Goal: Information Seeking & Learning: Learn about a topic

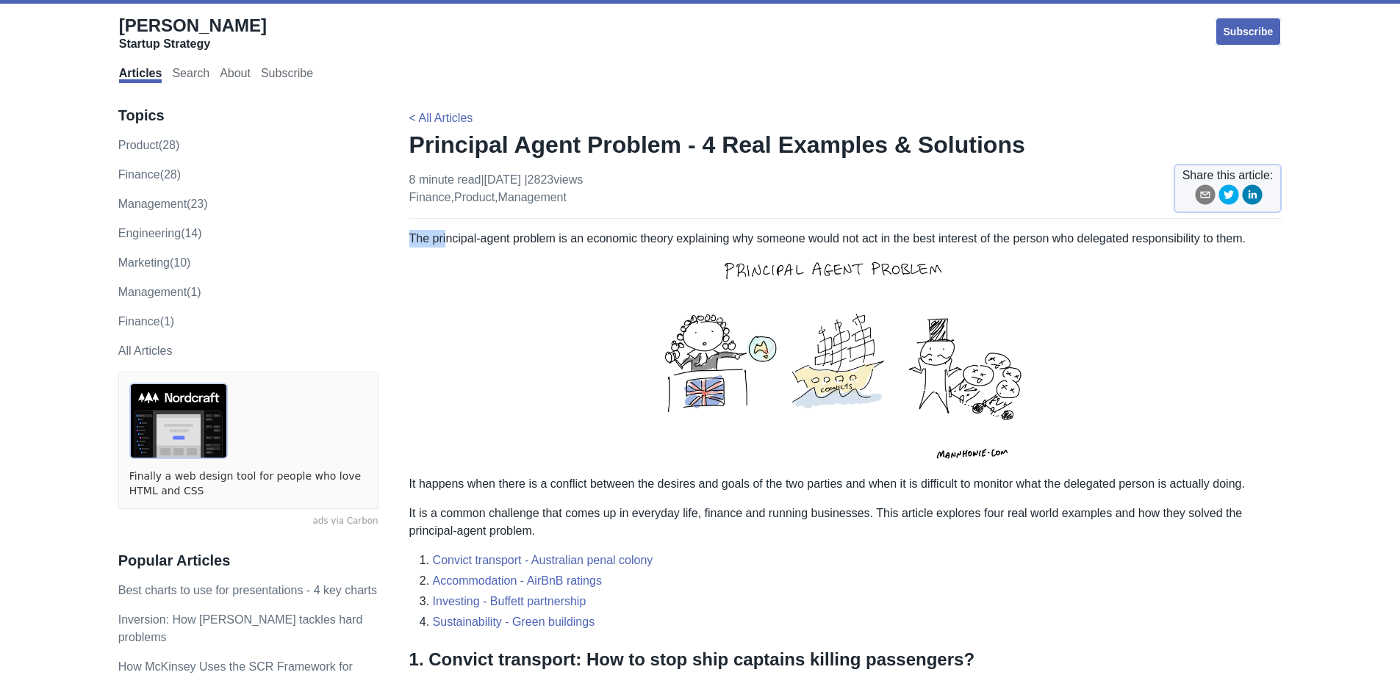
drag, startPoint x: 445, startPoint y: 235, endPoint x: 589, endPoint y: 247, distance: 144.5
click at [589, 247] on p "The principal-agent problem is an economic theory explaining why someone would …" at bounding box center [845, 361] width 873 height 263
click at [552, 268] on p "The principal-agent problem is an economic theory explaining why someone would …" at bounding box center [845, 361] width 873 height 263
drag, startPoint x: 914, startPoint y: 243, endPoint x: 1024, endPoint y: 245, distance: 110.3
click at [1024, 245] on p "The principal-agent problem is an economic theory explaining why someone would …" at bounding box center [845, 361] width 873 height 263
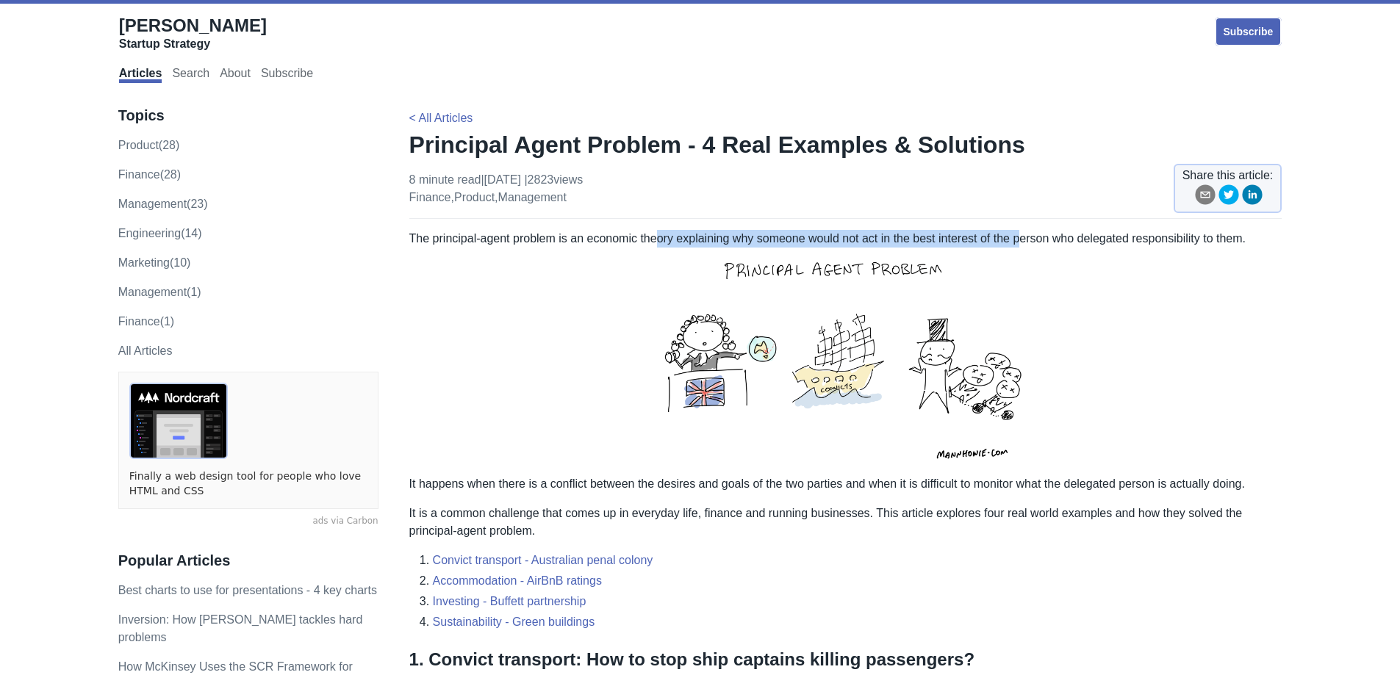
click at [761, 240] on p "The principal-agent problem is an economic theory explaining why someone would …" at bounding box center [845, 361] width 873 height 263
drag, startPoint x: 748, startPoint y: 238, endPoint x: 1155, endPoint y: 240, distance: 407.2
click at [1155, 240] on p "The principal-agent problem is an economic theory explaining why someone would …" at bounding box center [845, 361] width 873 height 263
click at [1138, 240] on p "The principal-agent problem is an economic theory explaining why someone would …" at bounding box center [845, 361] width 873 height 263
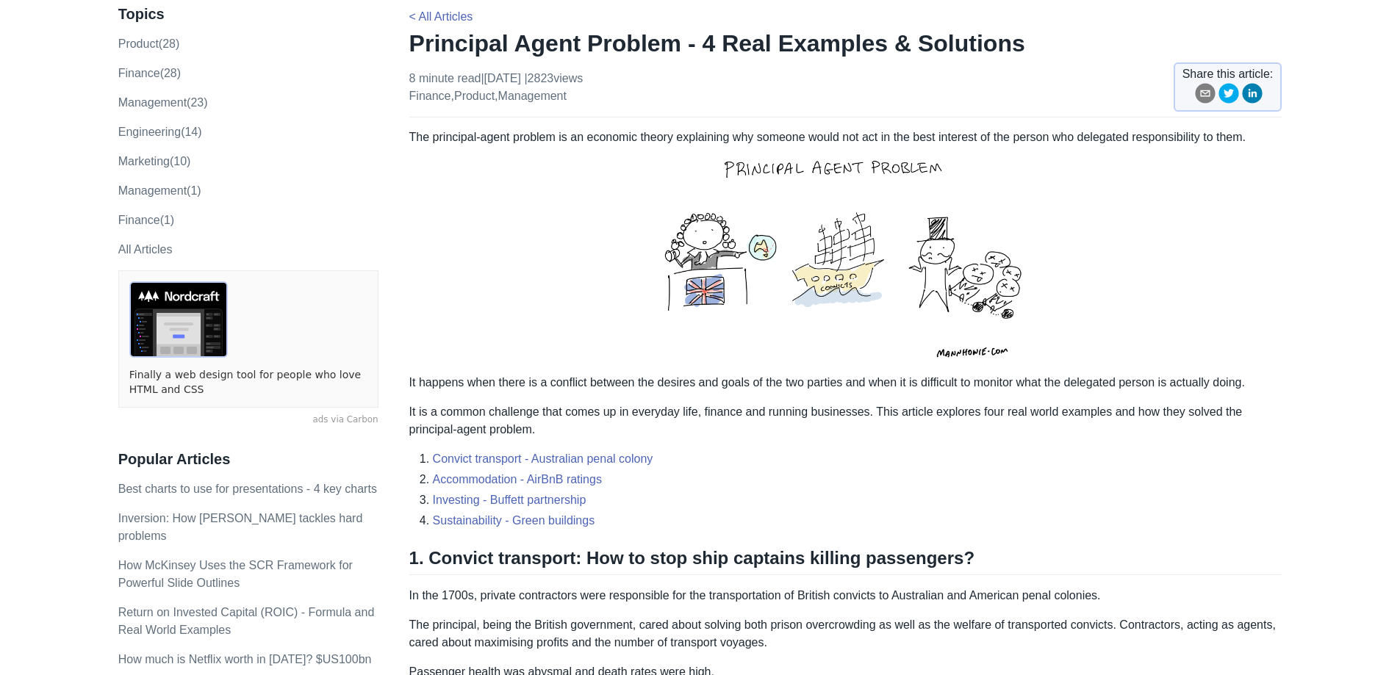
scroll to position [102, 0]
click at [531, 473] on link "Accommodation - AirBnB ratings" at bounding box center [517, 479] width 169 height 12
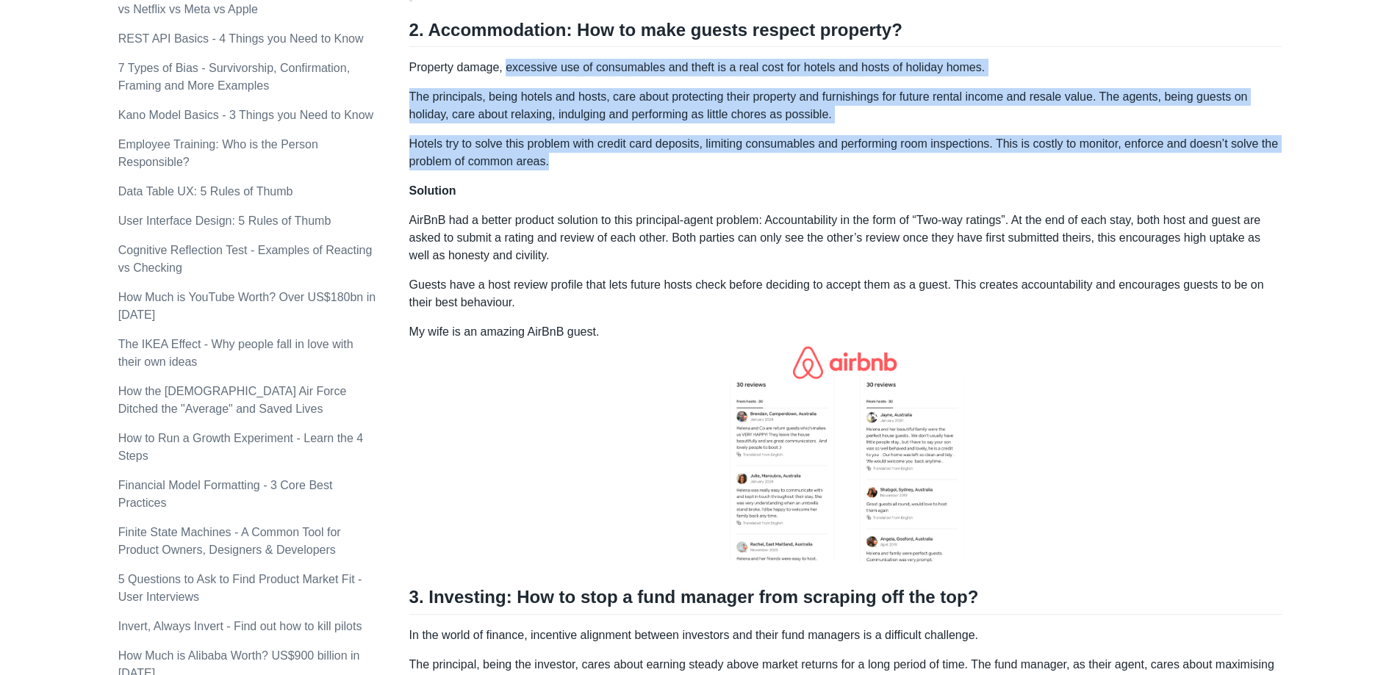
drag, startPoint x: 668, startPoint y: 98, endPoint x: 697, endPoint y: 139, distance: 50.2
click at [697, 139] on div "The principal-agent problem is an economic theory explaining why someone would …" at bounding box center [845, 613] width 873 height 2671
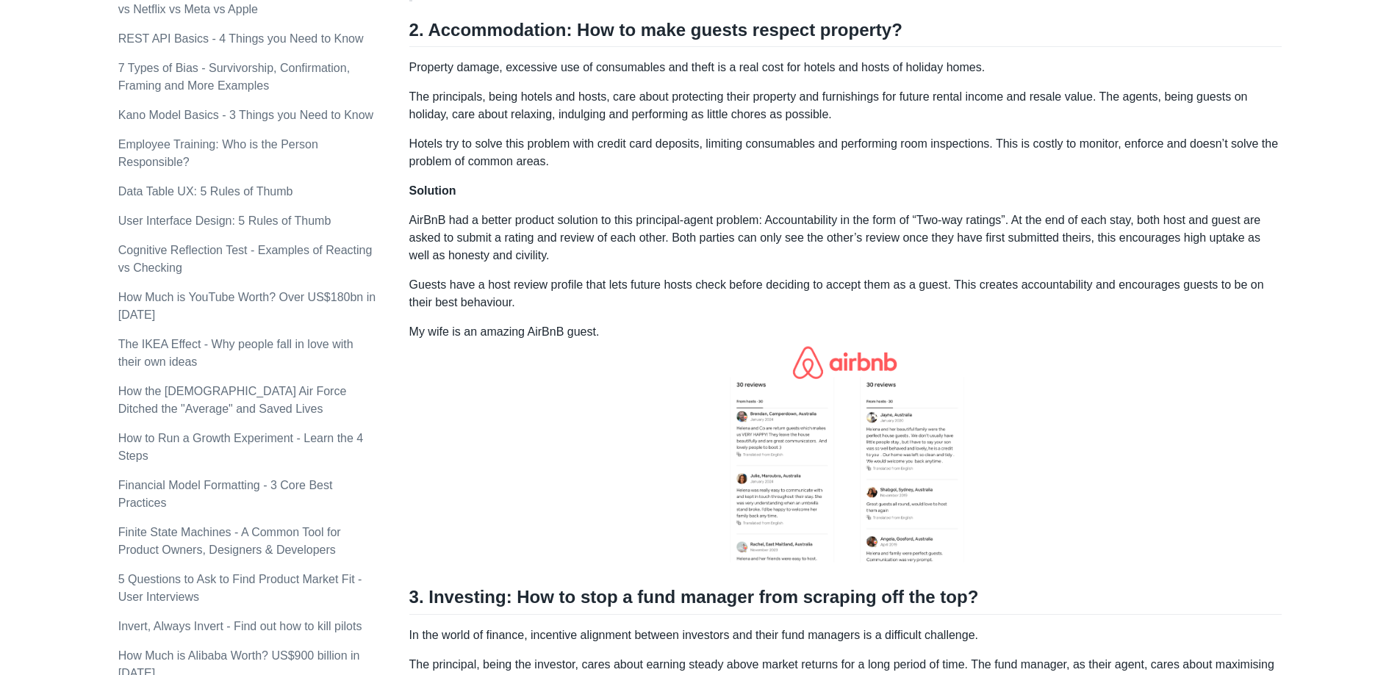
click at [712, 159] on div "The principal-agent problem is an economic theory explaining why someone would …" at bounding box center [845, 613] width 873 height 2671
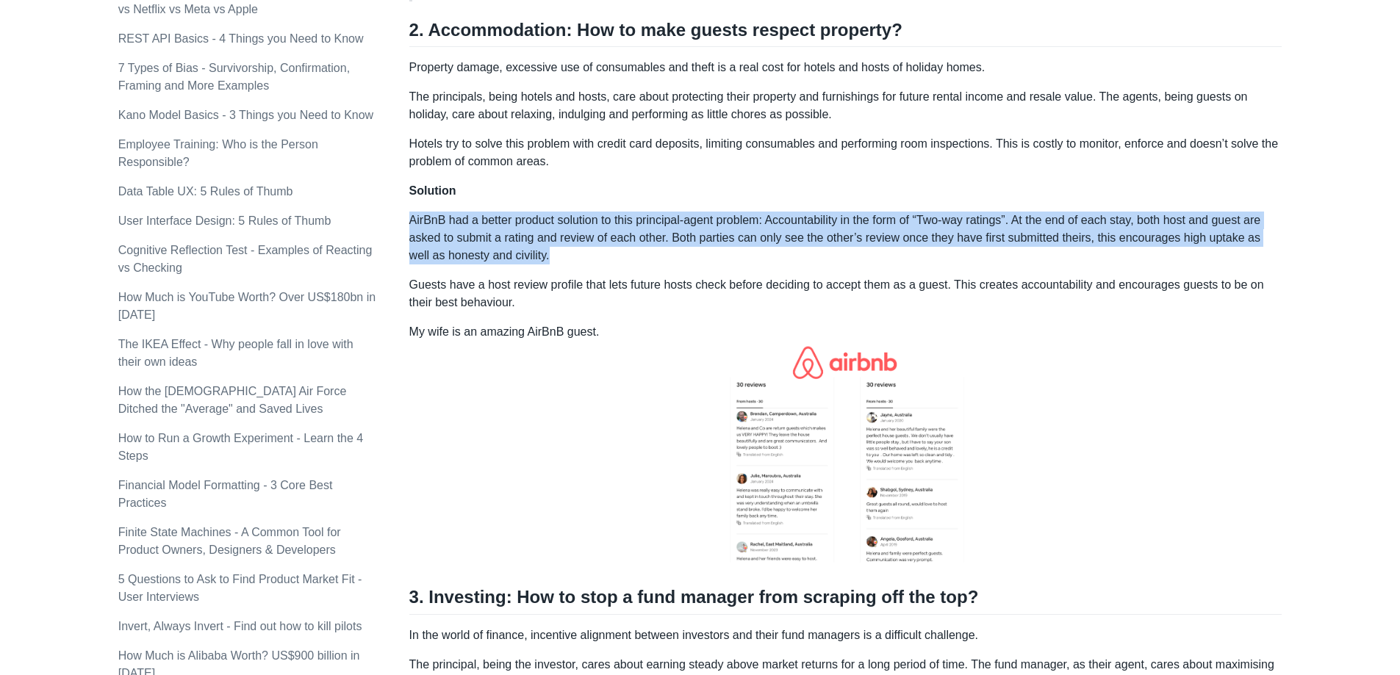
drag, startPoint x: 543, startPoint y: 215, endPoint x: 722, endPoint y: 238, distance: 180.0
click at [719, 238] on p "AirBnB had a better product solution to this principal-agent problem: Accountab…" at bounding box center [845, 238] width 873 height 53
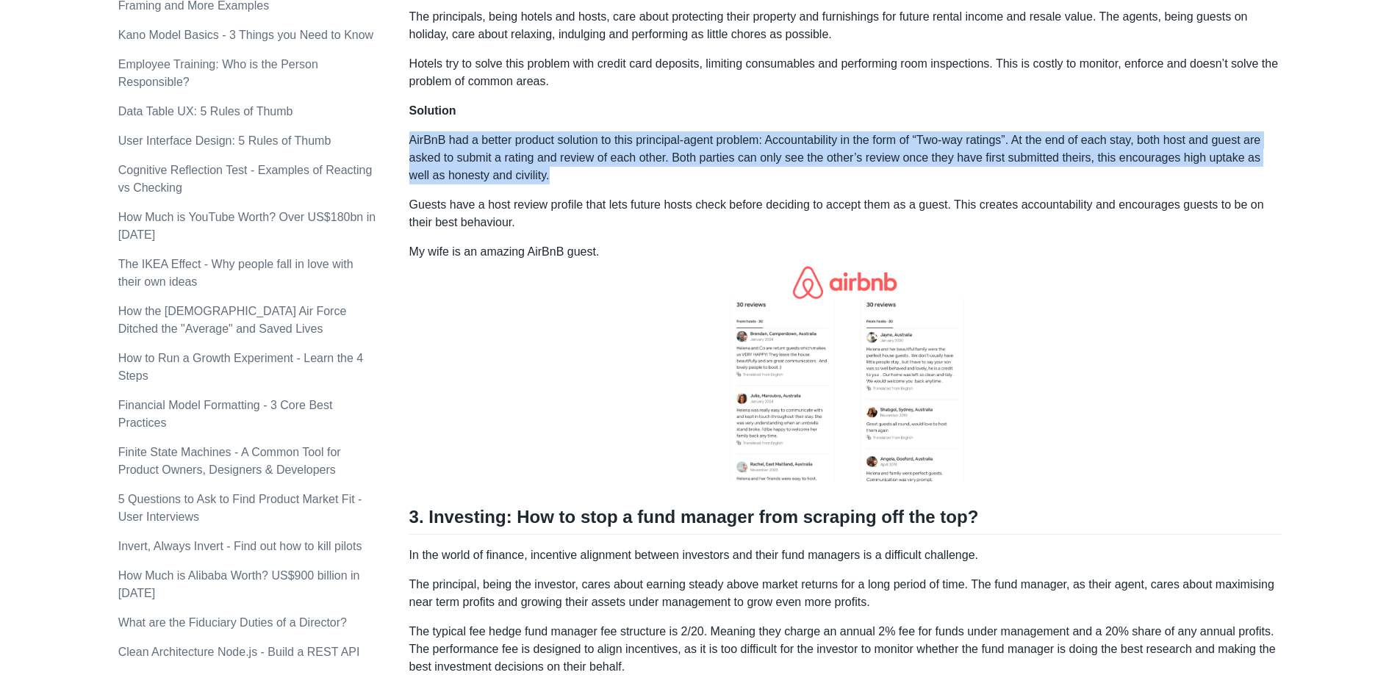
scroll to position [1240, 0]
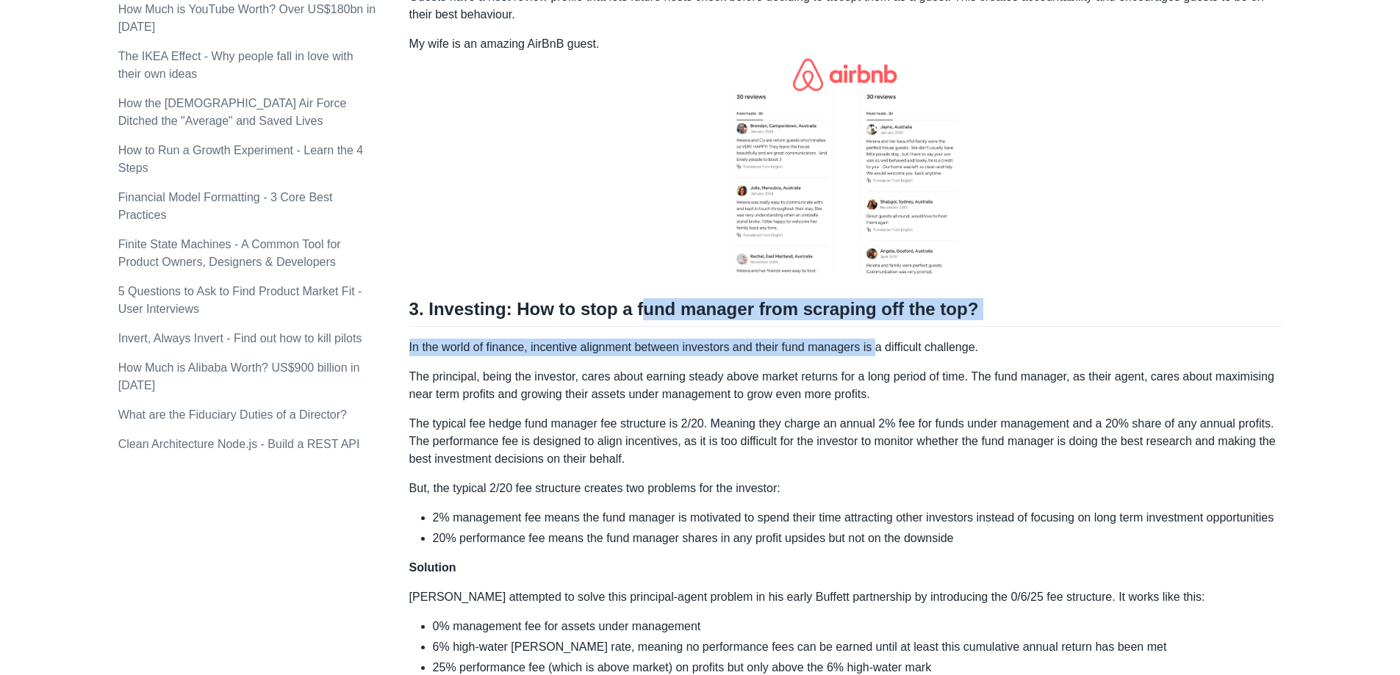
drag, startPoint x: 631, startPoint y: 296, endPoint x: 883, endPoint y: 312, distance: 251.9
click at [879, 312] on div "The principal-agent problem is an economic theory explaining why someone would …" at bounding box center [845, 325] width 873 height 2671
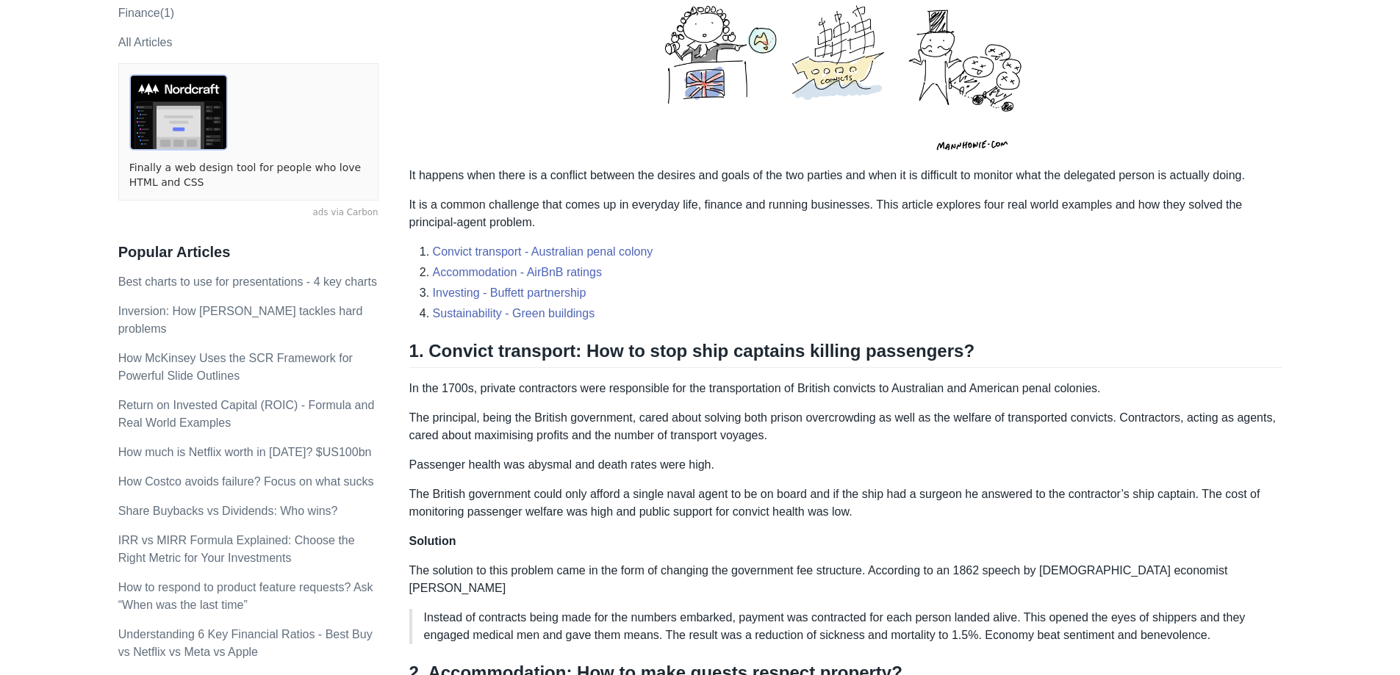
scroll to position [284, 0]
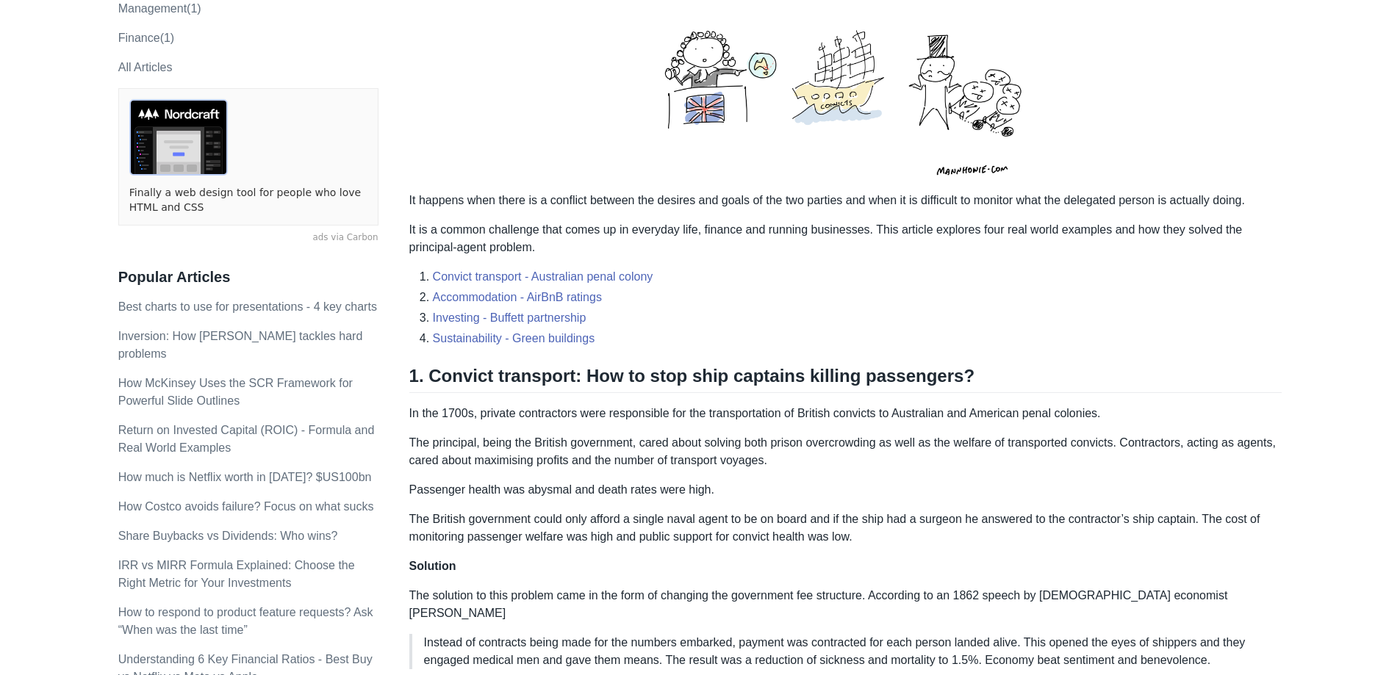
scroll to position [102, 0]
